Goal: Task Accomplishment & Management: Manage account settings

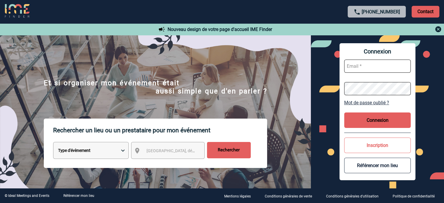
type input "cleborgne@ime-groupe.com"
click at [370, 116] on button "Connexion" at bounding box center [377, 119] width 67 height 15
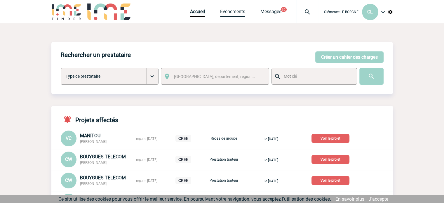
click at [224, 14] on link "Evénements" at bounding box center [232, 13] width 25 height 8
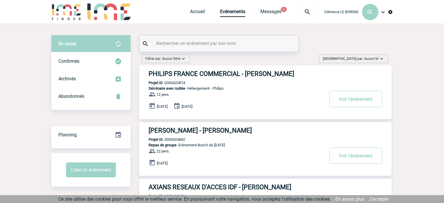
click at [233, 43] on input "text" at bounding box center [220, 43] width 130 height 8
paste input "2000424576"
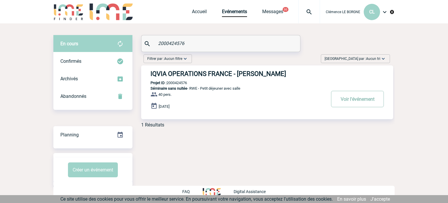
type input "2000424576"
click at [366, 105] on button "Voir l'événement" at bounding box center [357, 99] width 53 height 16
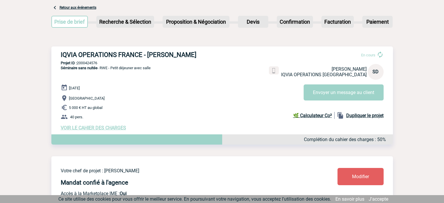
scroll to position [58, 0]
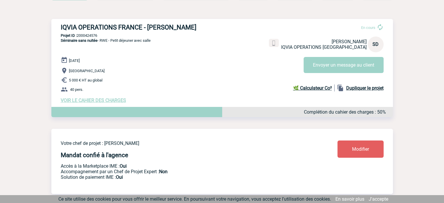
click at [107, 103] on span "VOIR LE CAHIER DES CHARGES" at bounding box center [93, 100] width 65 height 6
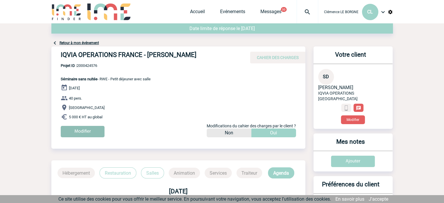
click at [96, 131] on input "Modifier" at bounding box center [83, 131] width 44 height 11
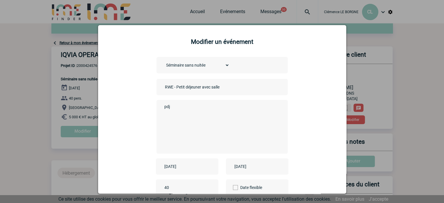
click at [189, 165] on input "[DATE]" at bounding box center [183, 167] width 40 height 8
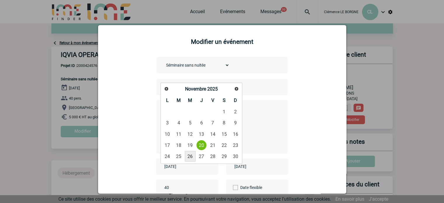
click at [185, 155] on link "26" at bounding box center [190, 156] width 11 height 11
type input "[DATE]"
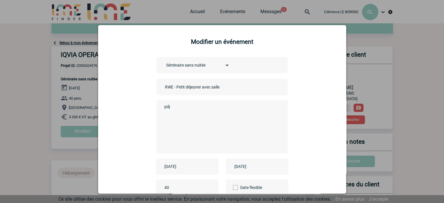
click at [244, 172] on div "[DATE]" at bounding box center [257, 166] width 62 height 16
click at [245, 167] on input "2025-11-20" at bounding box center [253, 167] width 40 height 8
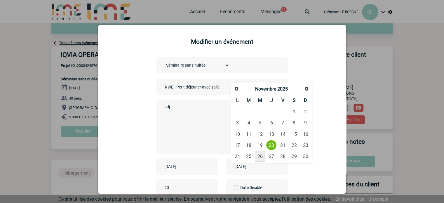
click at [259, 158] on link "26" at bounding box center [260, 156] width 11 height 11
type input "2025-11-26"
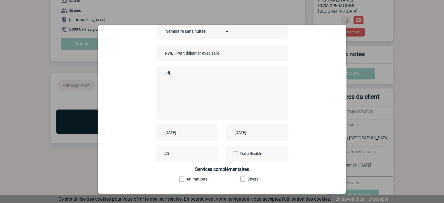
scroll to position [72, 0]
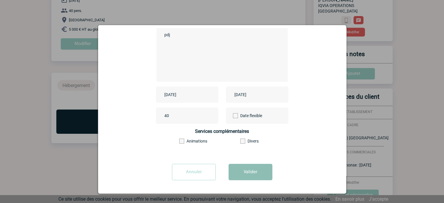
click at [248, 170] on button "Valider" at bounding box center [251, 172] width 44 height 16
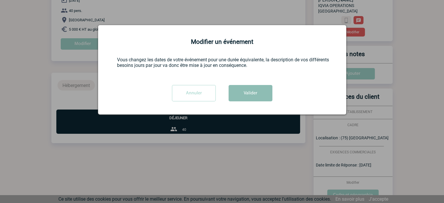
click at [238, 93] on button "Valider" at bounding box center [251, 93] width 44 height 16
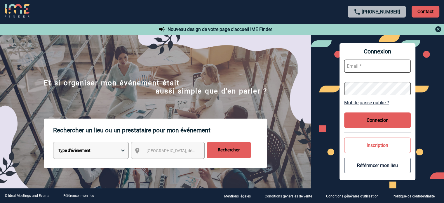
type input "cleborgne@ime-groupe.com"
click at [383, 121] on button "Connexion" at bounding box center [377, 119] width 67 height 15
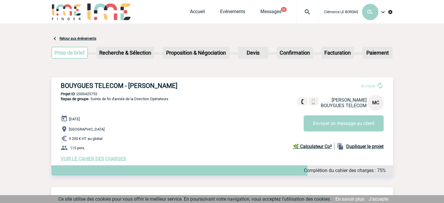
drag, startPoint x: 61, startPoint y: 89, endPoint x: 220, endPoint y: 78, distance: 159.7
click at [220, 78] on div "BOUYGUES TELECOM - [PERSON_NAME] En cours [PERSON_NAME] TELECOM MC Envoyer un m…" at bounding box center [221, 121] width 341 height 89
copy h3 "BOUYGUES TELECOM - [PERSON_NAME]"
drag, startPoint x: 106, startPoint y: 96, endPoint x: 77, endPoint y: 95, distance: 29.2
click at [77, 95] on div "BOUYGUES TELECOM - [PERSON_NAME] En cours [PERSON_NAME] TELECOM MC Envoyer un m…" at bounding box center [221, 121] width 341 height 89
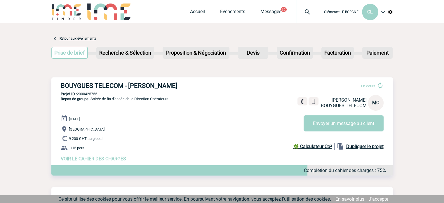
copy p "2000425755"
